Goal: Task Accomplishment & Management: Use online tool/utility

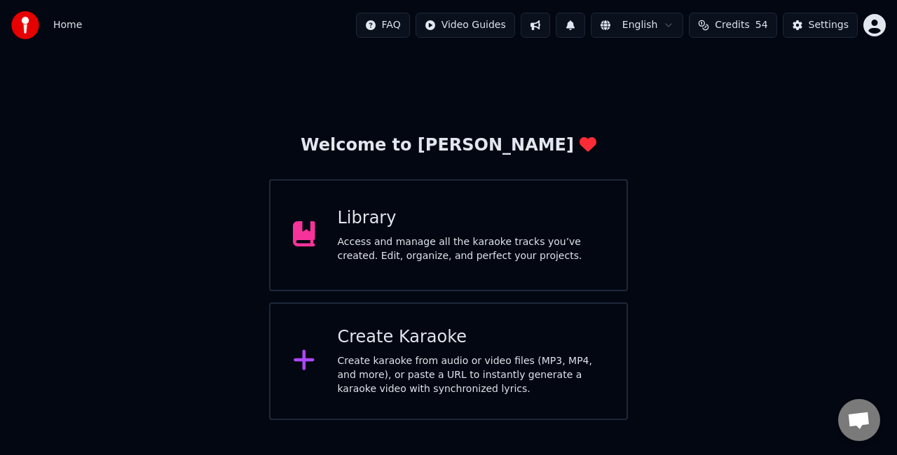
click at [438, 346] on div "Create Karaoke" at bounding box center [471, 337] width 267 height 22
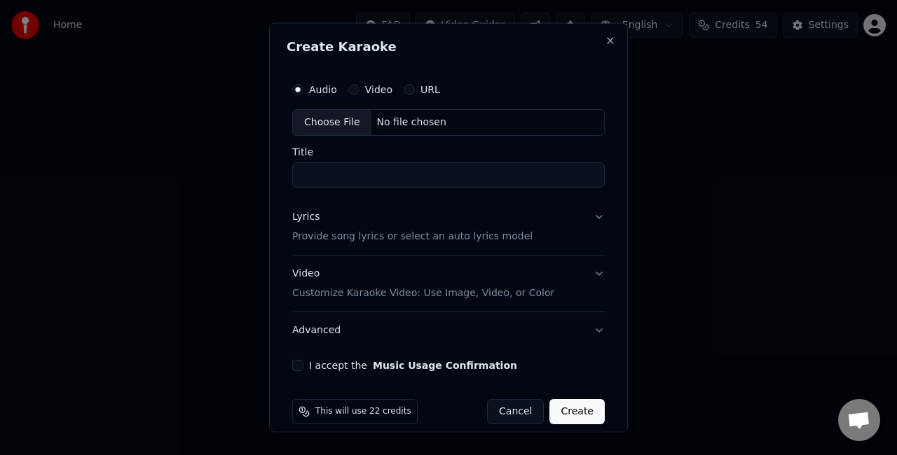
click at [345, 117] on div "Choose File" at bounding box center [332, 122] width 78 height 25
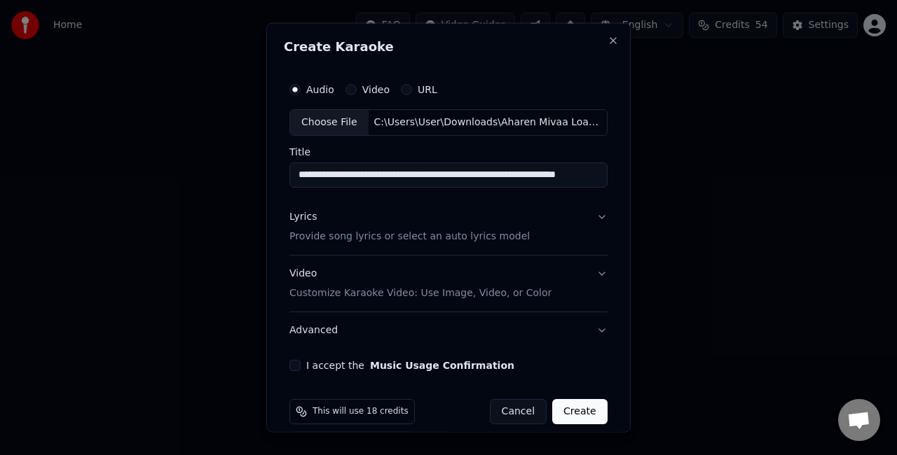
scroll to position [0, 45]
drag, startPoint x: 419, startPoint y: 175, endPoint x: 802, endPoint y: 146, distance: 384.2
click at [802, 146] on body "**********" at bounding box center [448, 210] width 897 height 420
type input "**********"
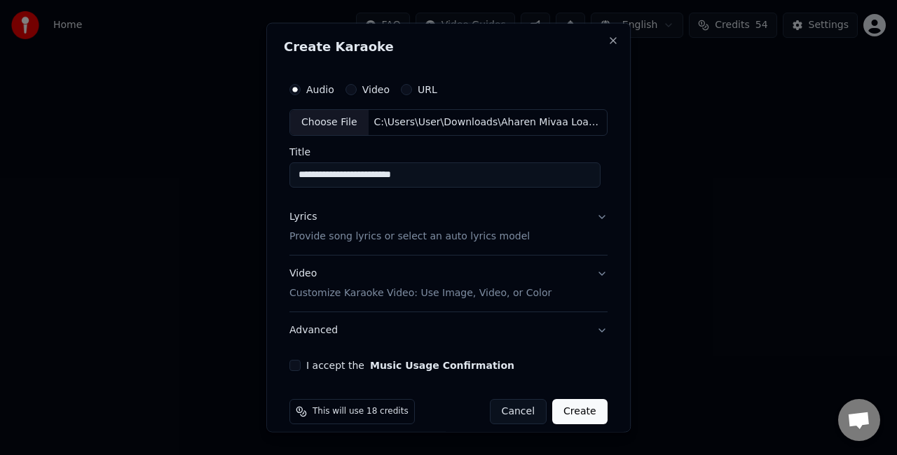
click at [595, 213] on button "Lyrics Provide song lyrics or select an auto lyrics model" at bounding box center [448, 226] width 318 height 56
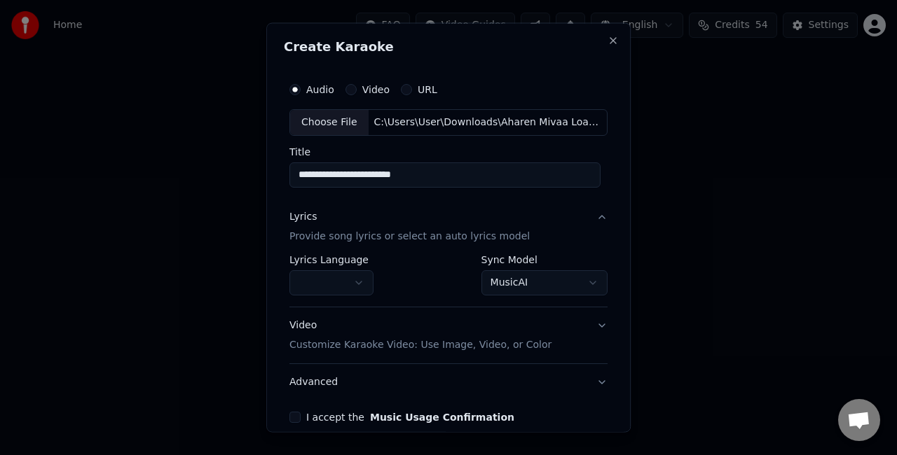
scroll to position [64, 0]
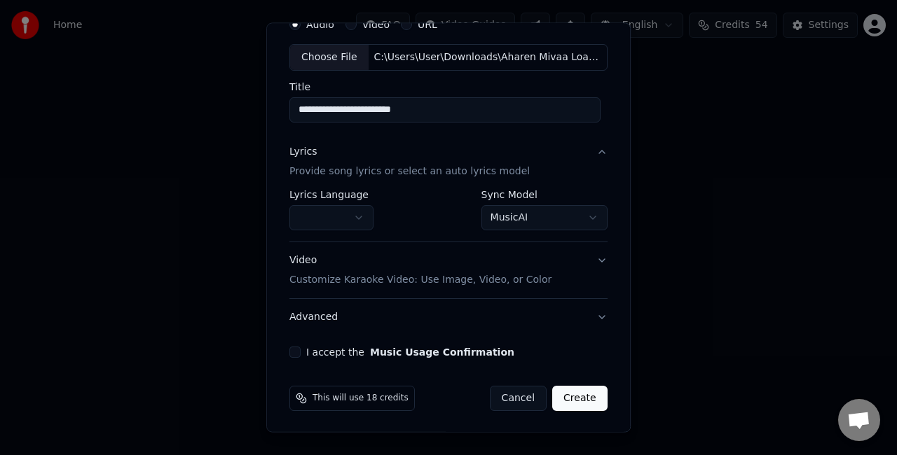
click at [576, 259] on button "Video Customize Karaoke Video: Use Image, Video, or Color" at bounding box center [448, 270] width 318 height 56
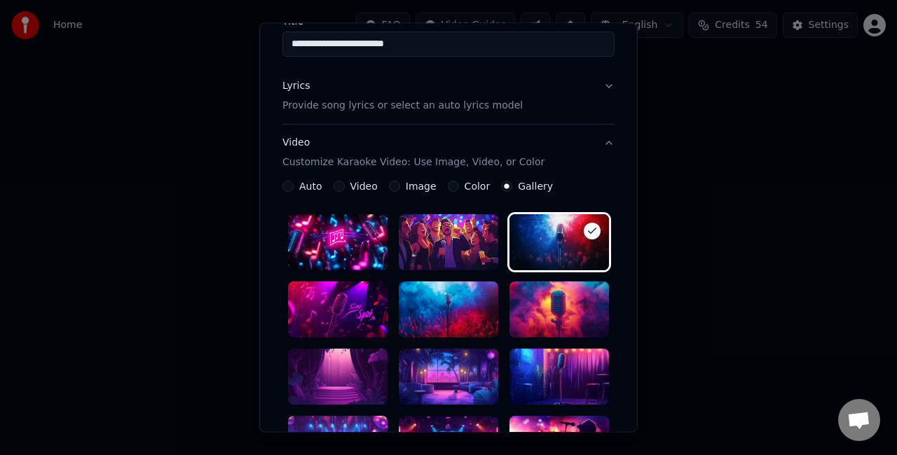
scroll to position [275, 0]
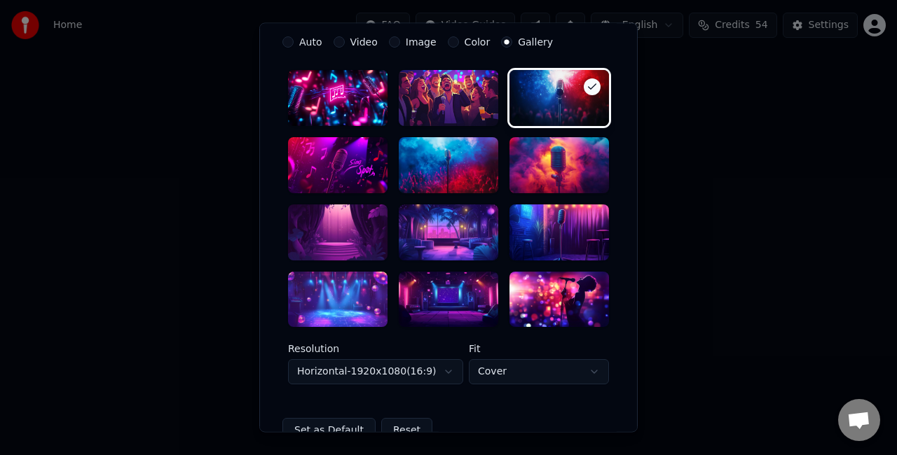
click at [437, 287] on div at bounding box center [448, 300] width 99 height 56
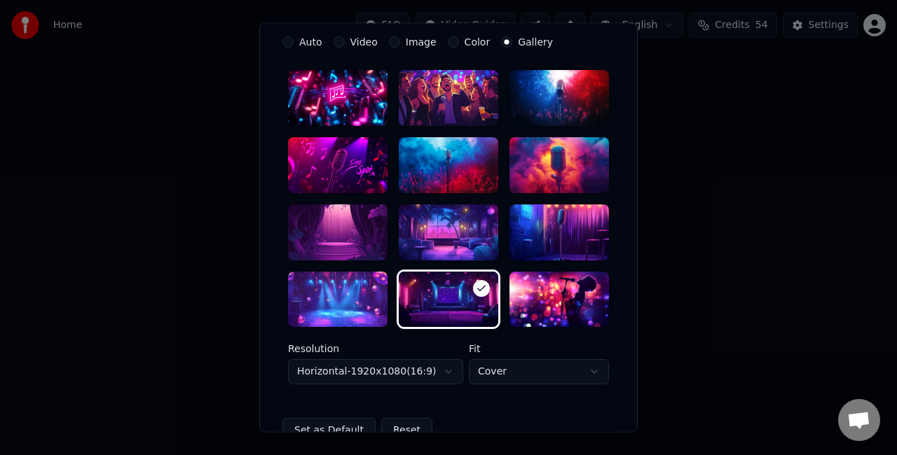
click at [490, 372] on body "**********" at bounding box center [448, 210] width 897 height 420
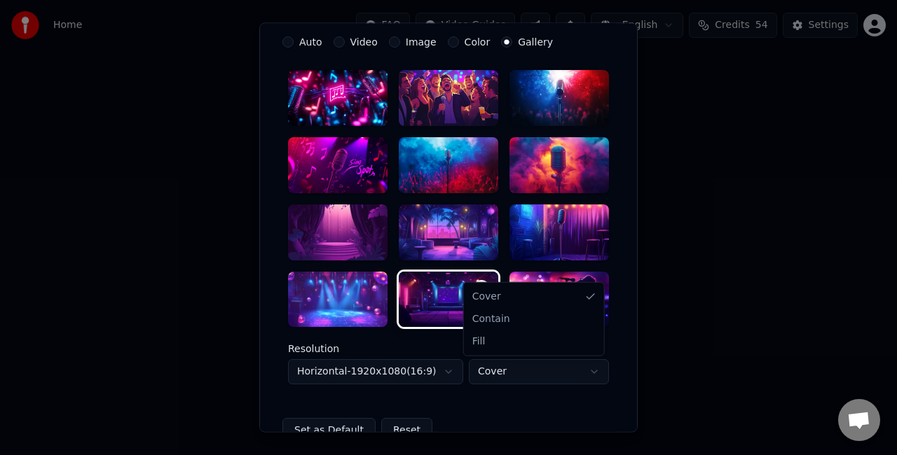
select select "****"
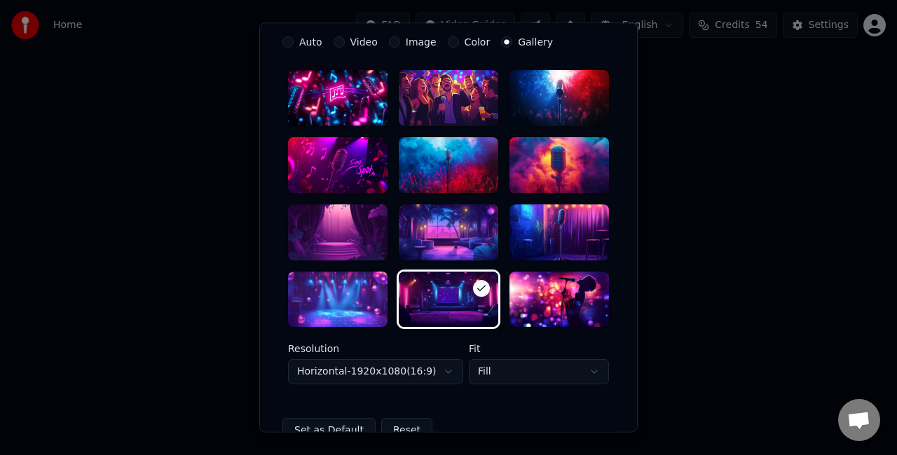
click at [412, 372] on body "**********" at bounding box center [448, 210] width 897 height 420
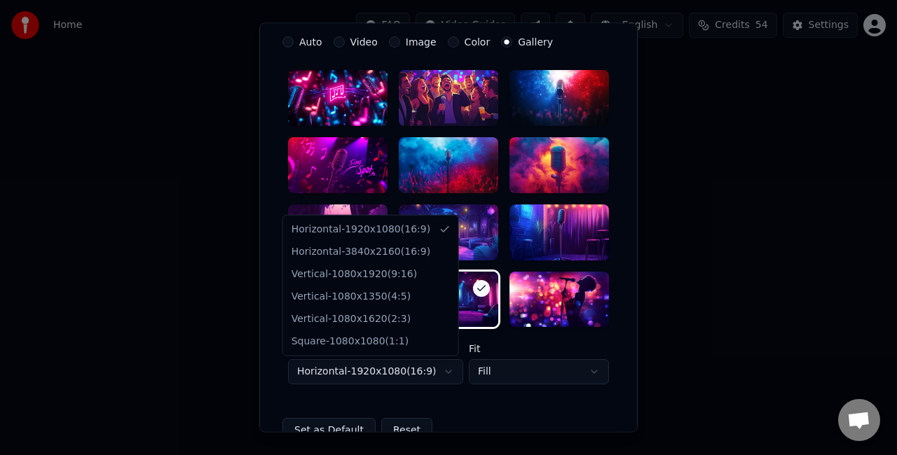
select select "*********"
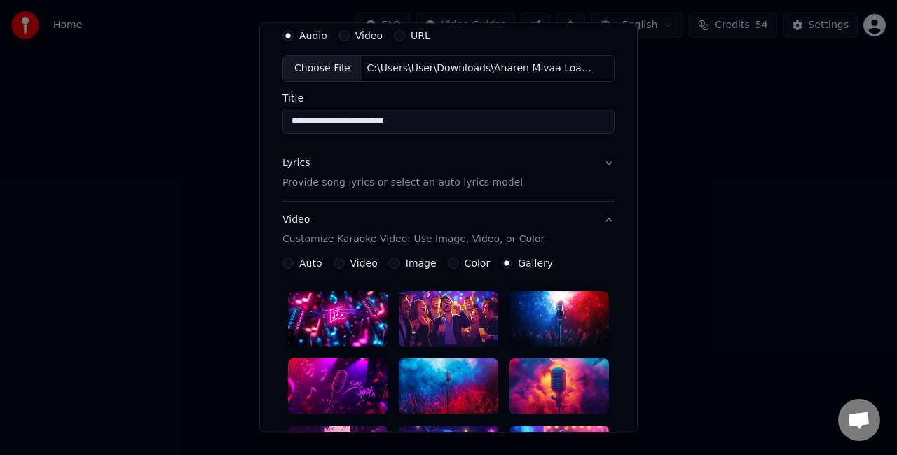
scroll to position [70, 0]
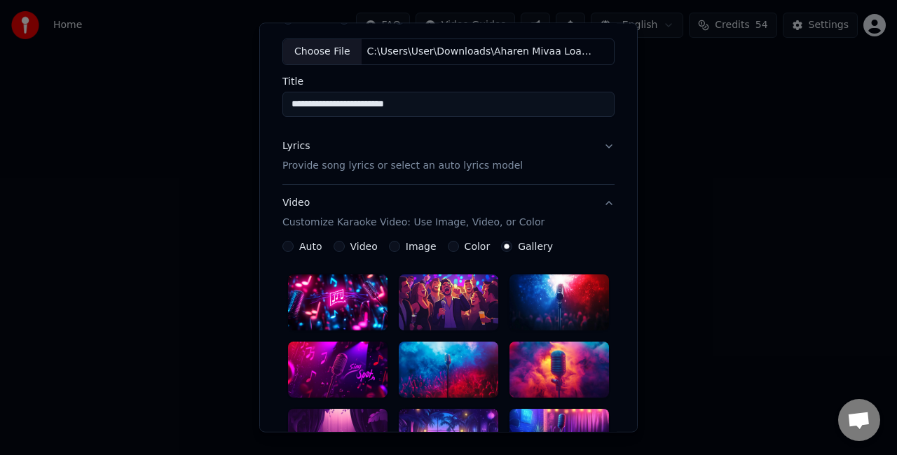
click at [591, 148] on button "Lyrics Provide song lyrics or select an auto lyrics model" at bounding box center [448, 156] width 332 height 56
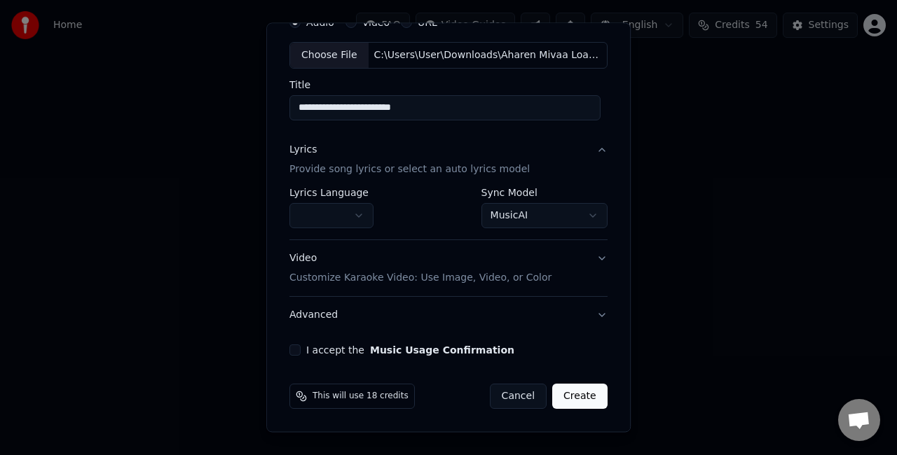
scroll to position [64, 0]
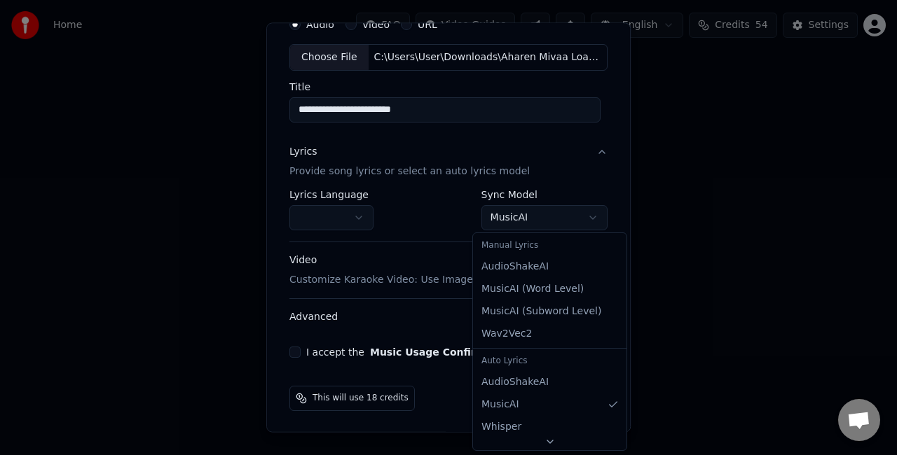
click at [508, 219] on body "**********" at bounding box center [448, 210] width 897 height 420
select select "**********"
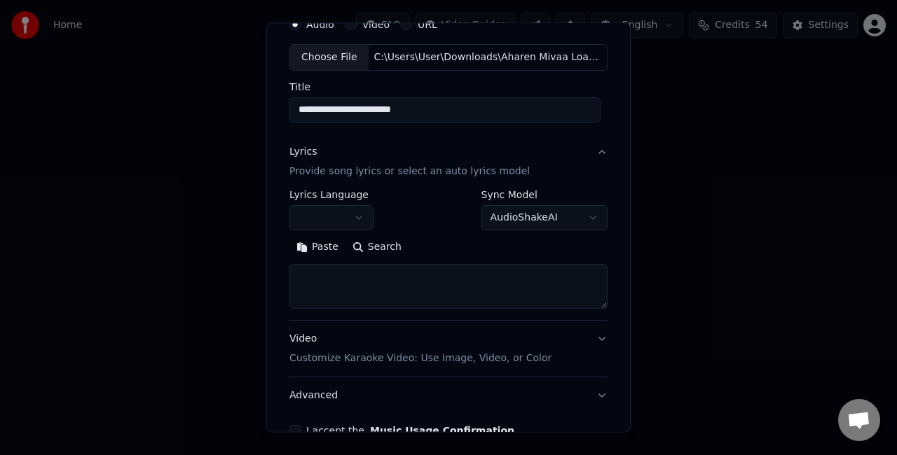
click at [444, 280] on textarea at bounding box center [448, 286] width 318 height 45
paste textarea "**********"
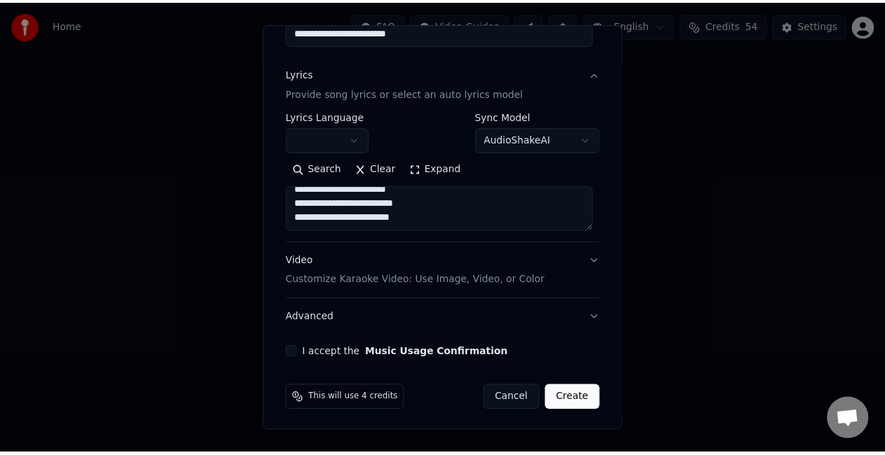
scroll to position [143, 0]
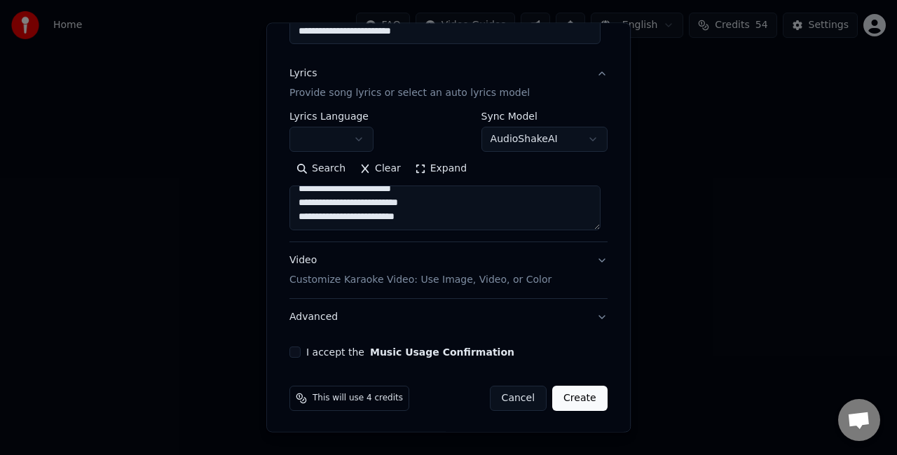
type textarea "**********"
click at [296, 347] on button "I accept the Music Usage Confirmation" at bounding box center [294, 352] width 11 height 11
click at [576, 399] on button "Create" at bounding box center [579, 398] width 55 height 25
select select
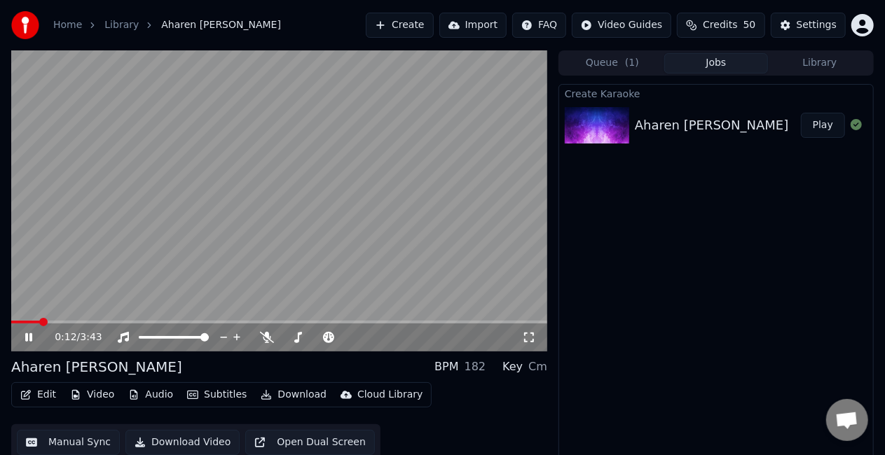
click at [41, 324] on span at bounding box center [279, 322] width 536 height 3
click at [264, 338] on icon at bounding box center [267, 337] width 14 height 11
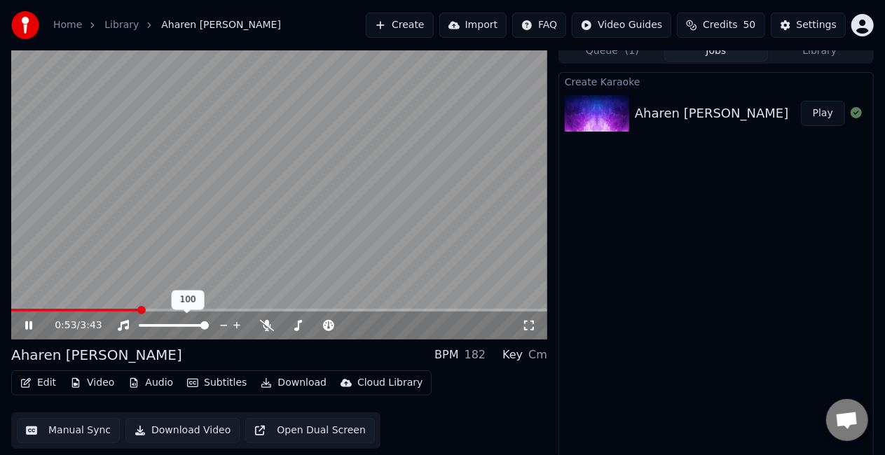
scroll to position [15, 0]
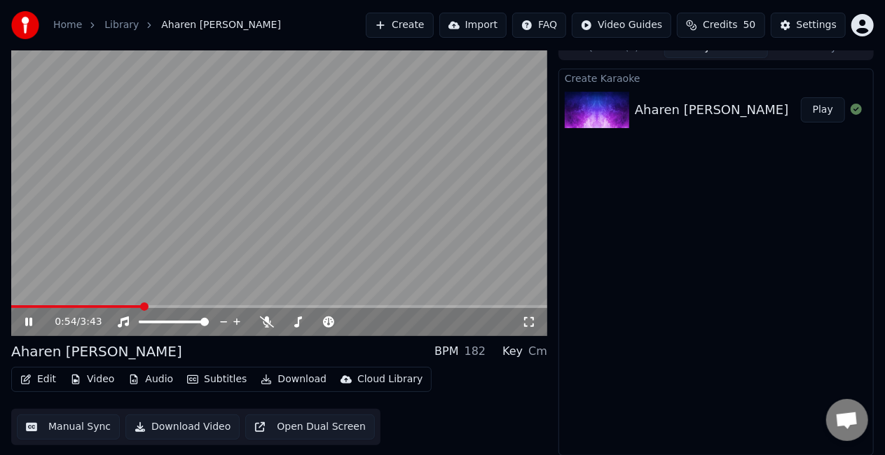
click at [232, 232] on video at bounding box center [279, 185] width 536 height 301
click at [279, 178] on video at bounding box center [279, 185] width 536 height 301
click at [326, 209] on video at bounding box center [279, 185] width 536 height 301
click at [335, 186] on video at bounding box center [279, 185] width 536 height 301
click at [335, 305] on span at bounding box center [279, 306] width 536 height 3
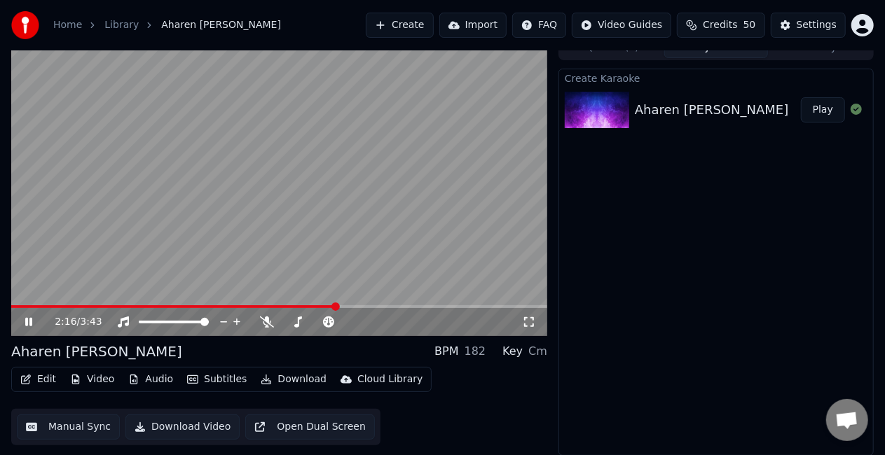
click at [357, 307] on span at bounding box center [279, 306] width 536 height 3
click at [388, 305] on span at bounding box center [279, 306] width 536 height 3
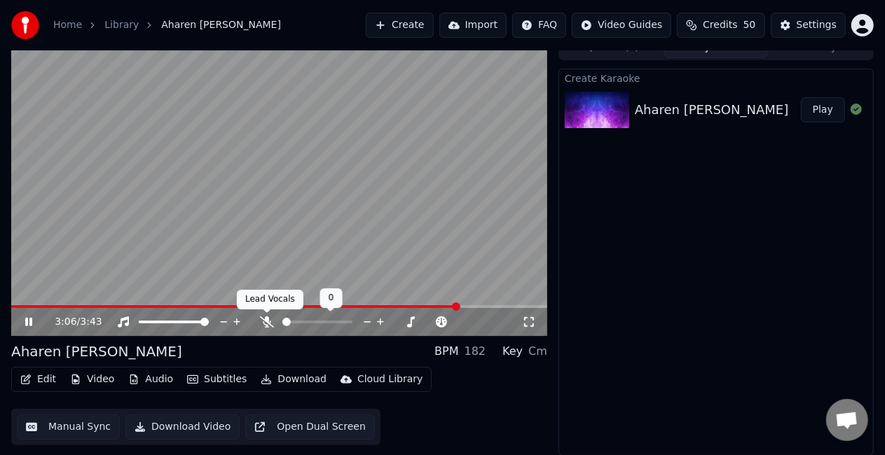
click at [269, 321] on icon at bounding box center [267, 322] width 14 height 11
click at [393, 305] on span at bounding box center [240, 306] width 458 height 3
click at [32, 321] on icon at bounding box center [28, 322] width 7 height 8
click at [338, 247] on video at bounding box center [279, 185] width 536 height 301
click at [343, 237] on video at bounding box center [279, 185] width 536 height 301
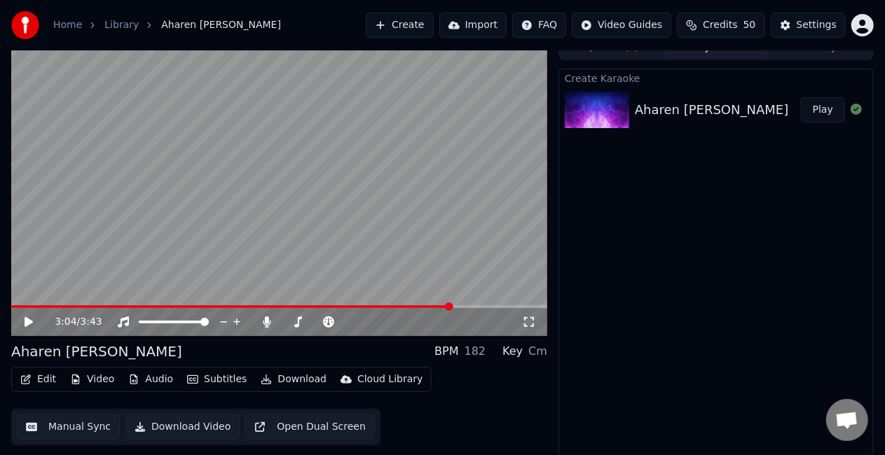
click at [406, 220] on video at bounding box center [279, 185] width 536 height 301
click at [450, 305] on span at bounding box center [231, 306] width 441 height 3
click at [434, 306] on span at bounding box center [231, 306] width 441 height 3
click at [401, 246] on video at bounding box center [279, 185] width 536 height 301
click at [65, 423] on button "Manual Sync" at bounding box center [68, 427] width 103 height 25
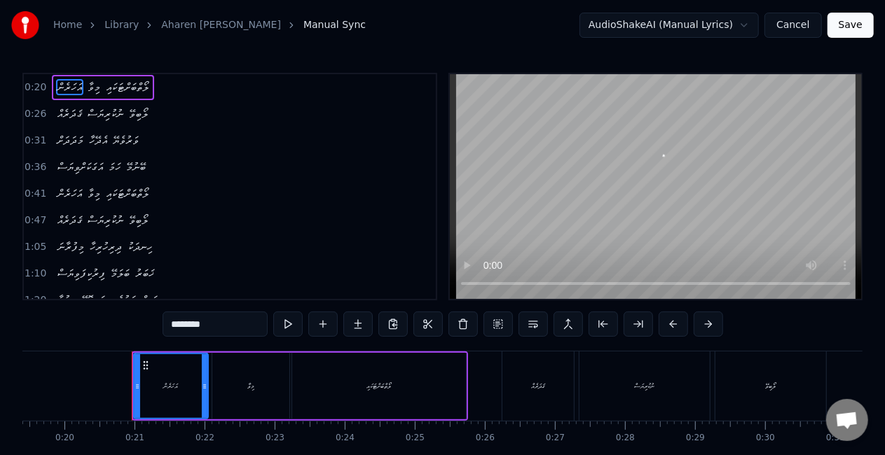
scroll to position [0, 1398]
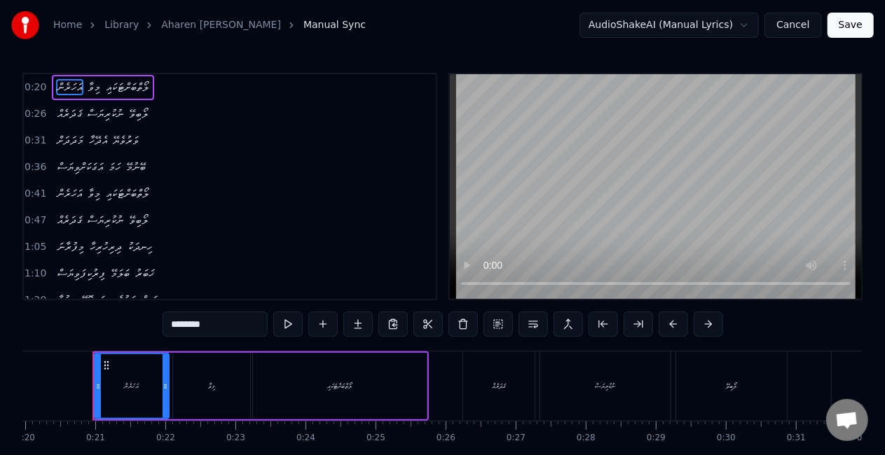
click at [806, 25] on button "Cancel" at bounding box center [792, 25] width 57 height 25
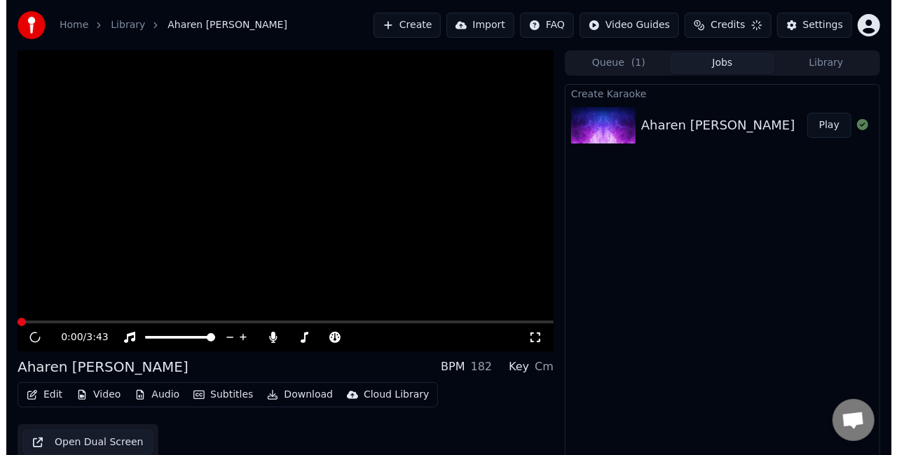
scroll to position [15, 0]
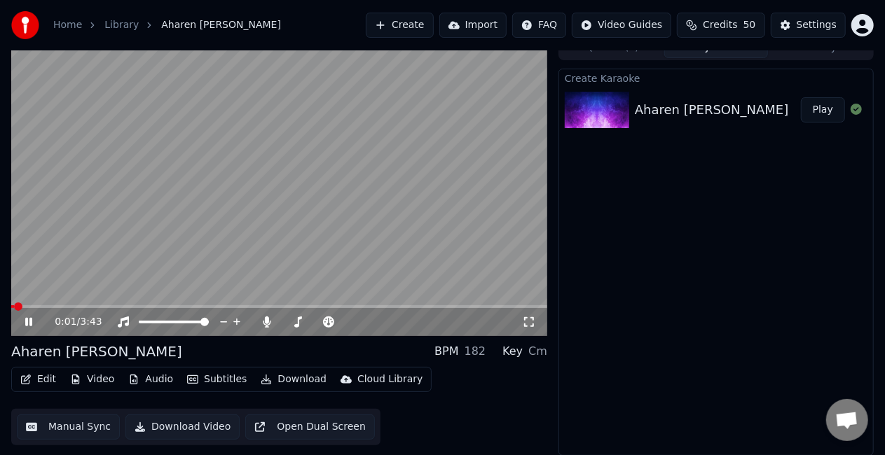
click at [39, 378] on button "Edit" at bounding box center [38, 380] width 47 height 20
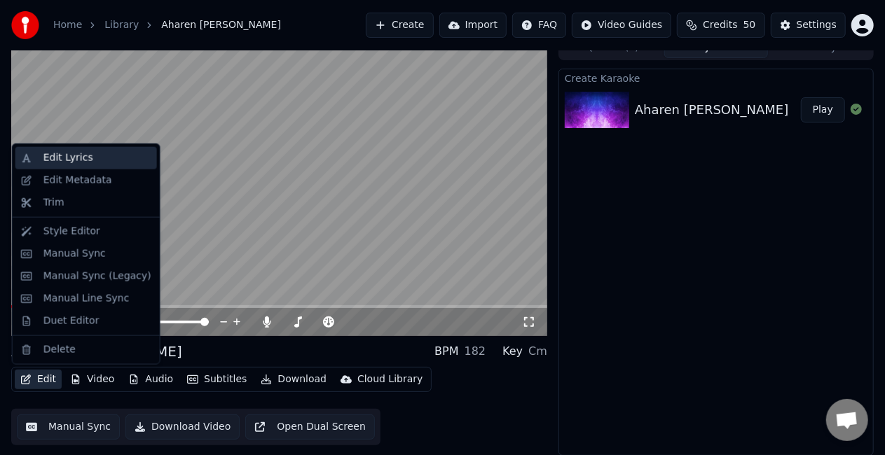
click at [73, 156] on div "Edit Lyrics" at bounding box center [68, 158] width 50 height 14
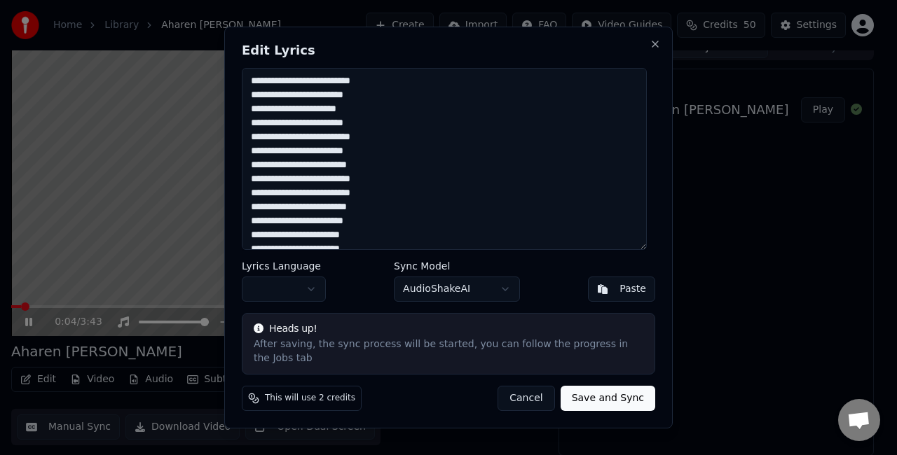
click at [504, 114] on textarea "**********" at bounding box center [444, 159] width 405 height 182
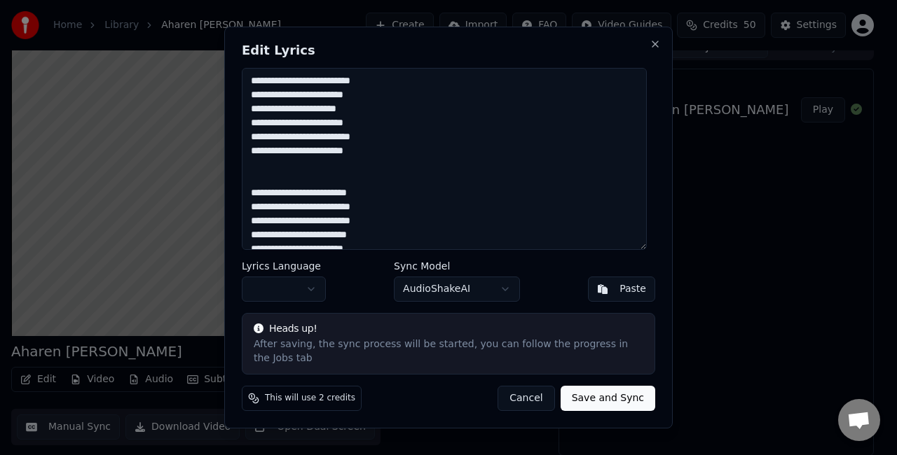
scroll to position [328, 0]
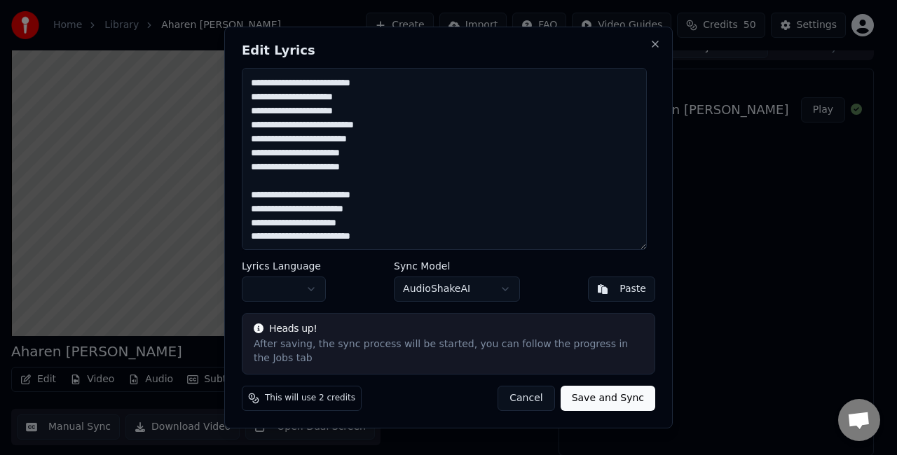
click at [612, 391] on button "Save and Sync" at bounding box center [607, 398] width 95 height 25
type textarea "**********"
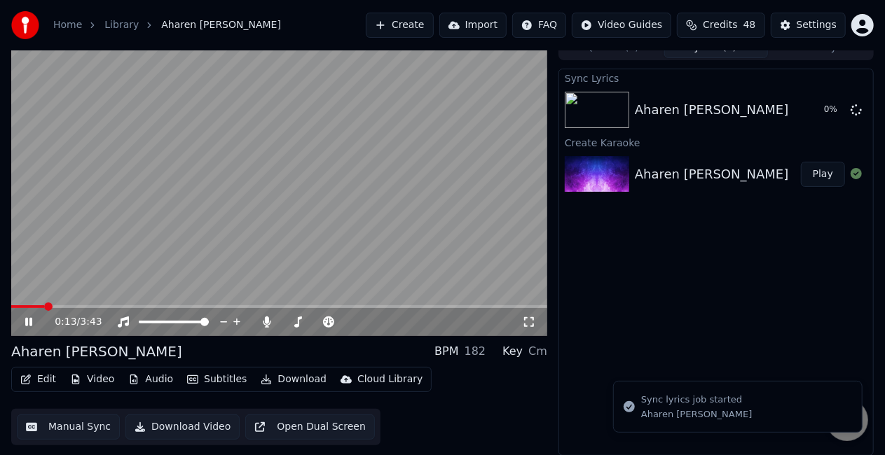
click at [315, 191] on video at bounding box center [279, 185] width 536 height 301
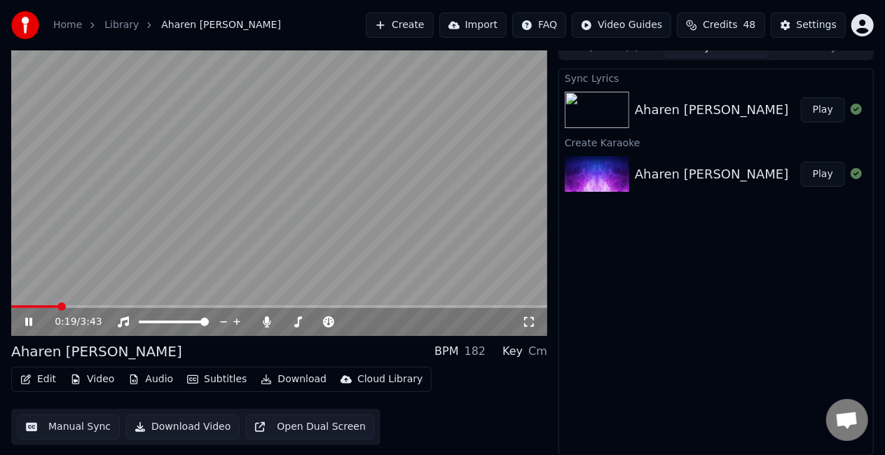
click at [813, 109] on button "Play" at bounding box center [823, 109] width 44 height 25
click at [36, 307] on span at bounding box center [279, 306] width 536 height 3
click at [60, 305] on span at bounding box center [279, 306] width 536 height 3
click at [265, 319] on icon at bounding box center [267, 322] width 14 height 11
click at [175, 307] on span at bounding box center [279, 306] width 536 height 3
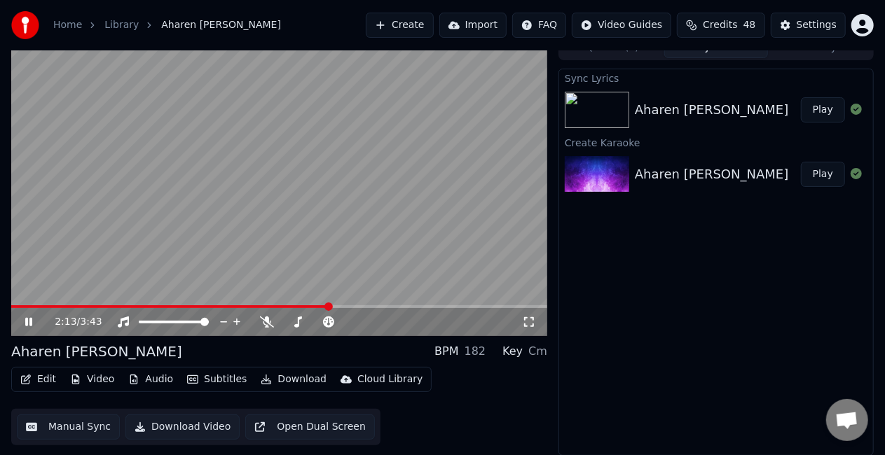
click at [330, 306] on span at bounding box center [279, 306] width 536 height 3
click at [342, 306] on span at bounding box center [279, 306] width 536 height 3
click at [357, 234] on video at bounding box center [279, 185] width 536 height 301
click at [405, 259] on video at bounding box center [279, 185] width 536 height 301
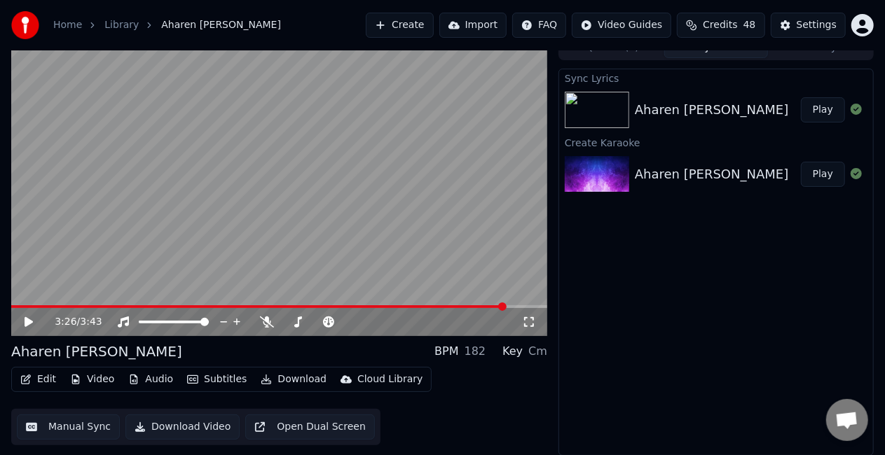
click at [289, 378] on button "Download" at bounding box center [293, 380] width 77 height 20
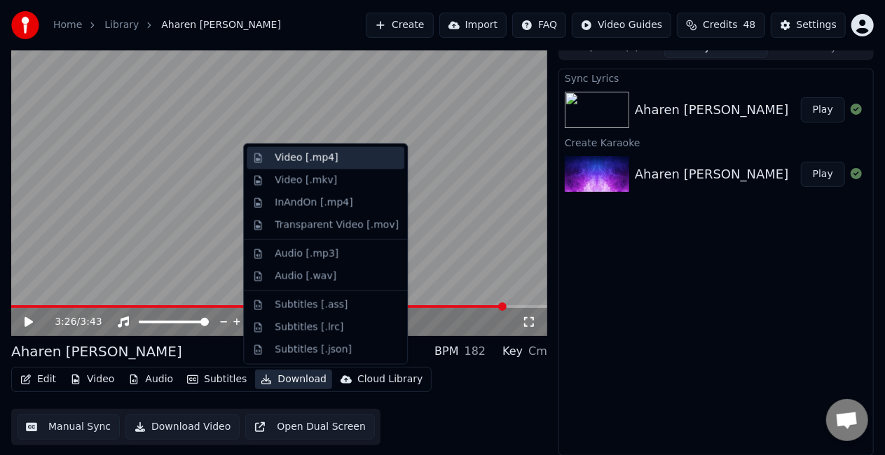
click at [322, 153] on div "Video [.mp4]" at bounding box center [306, 158] width 63 height 14
